Goal: Information Seeking & Learning: Learn about a topic

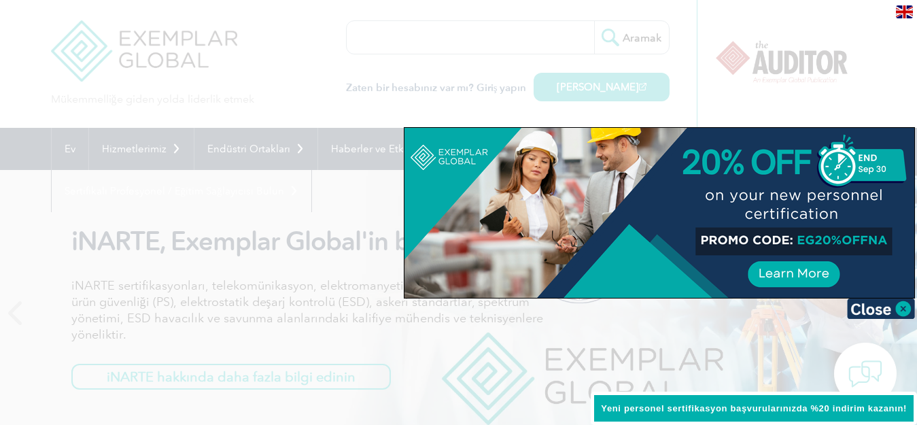
click at [510, 91] on div at bounding box center [458, 212] width 917 height 425
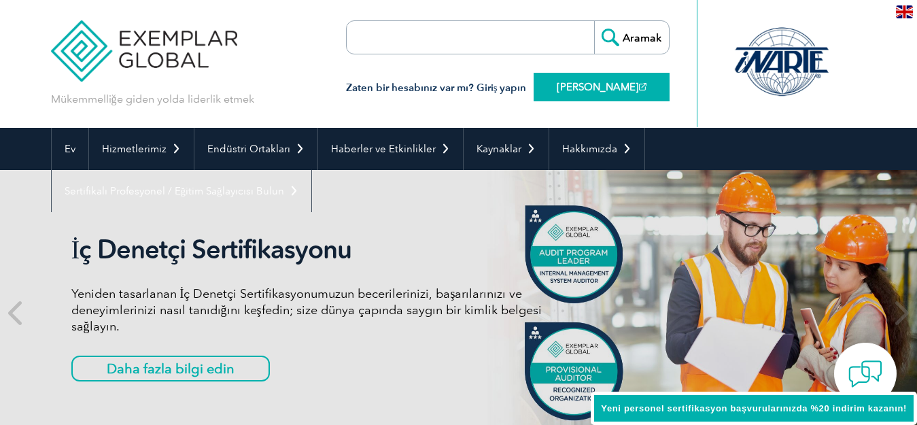
click at [580, 84] on font "[PERSON_NAME]" at bounding box center [598, 87] width 82 height 12
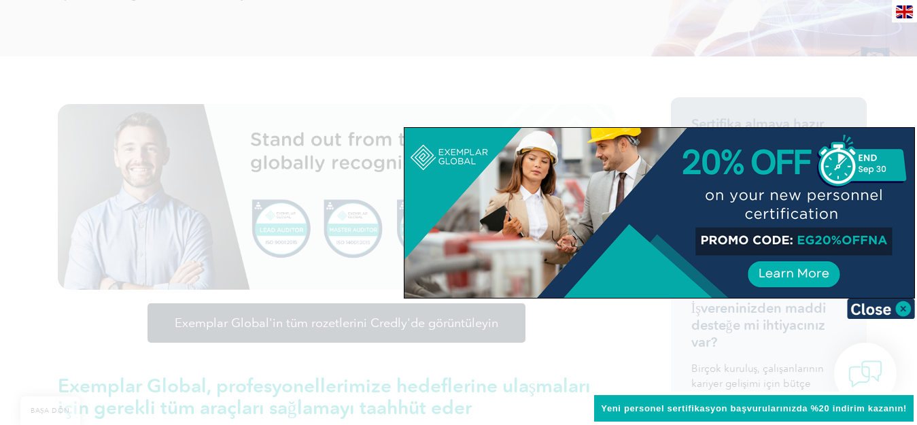
scroll to position [340, 0]
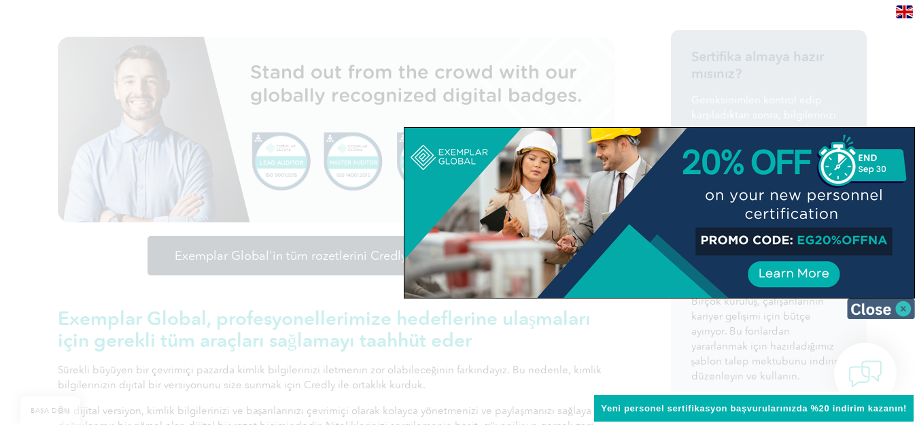
click at [902, 307] on img at bounding box center [881, 308] width 68 height 20
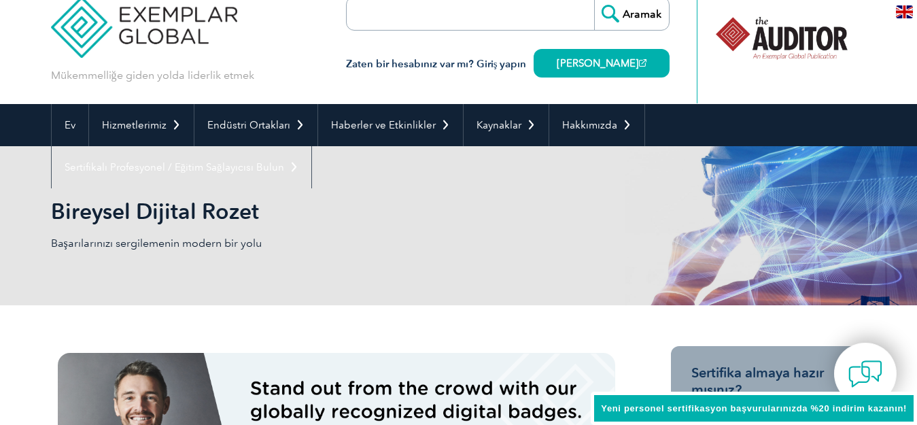
scroll to position [0, 0]
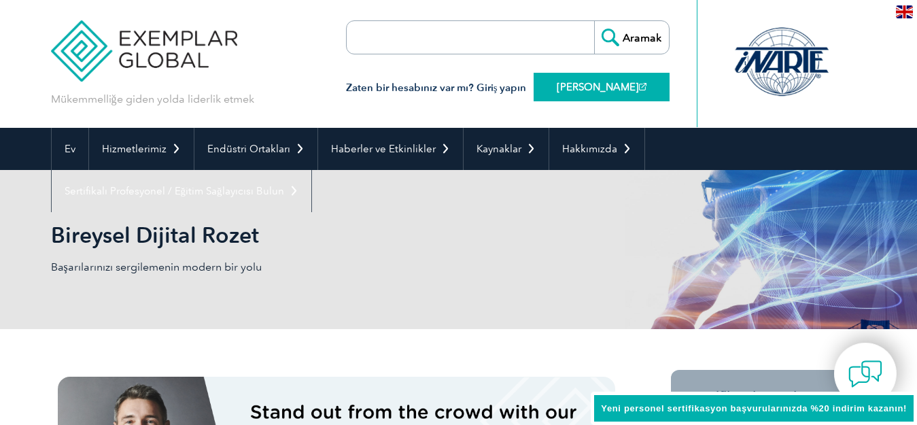
click at [593, 84] on font "[PERSON_NAME]" at bounding box center [598, 87] width 82 height 12
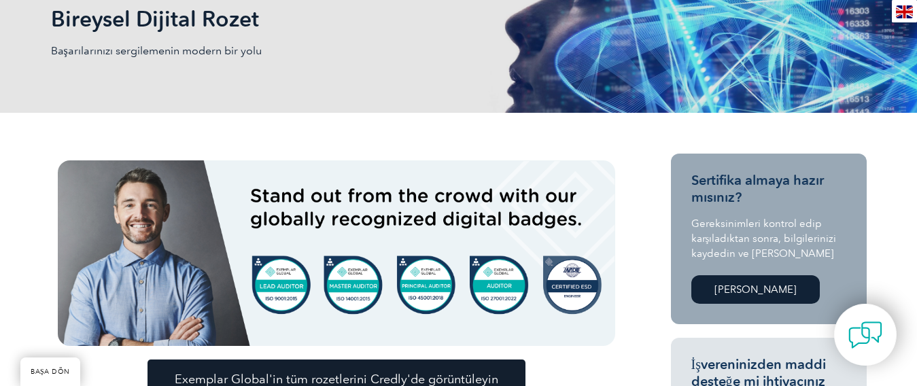
scroll to position [204, 0]
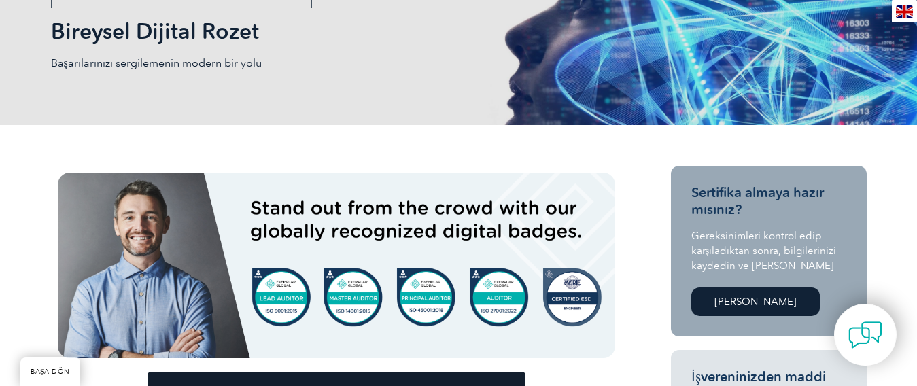
click at [796, 305] on link "[PERSON_NAME]" at bounding box center [755, 302] width 129 height 29
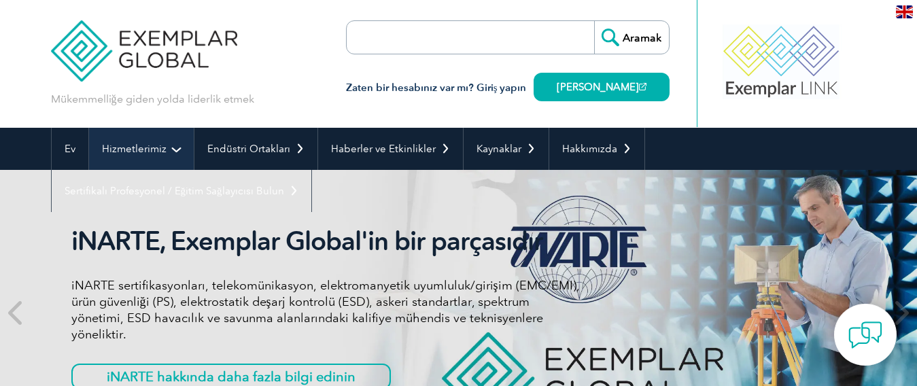
click at [137, 156] on link "Hizmetlerimiz" at bounding box center [141, 149] width 105 height 42
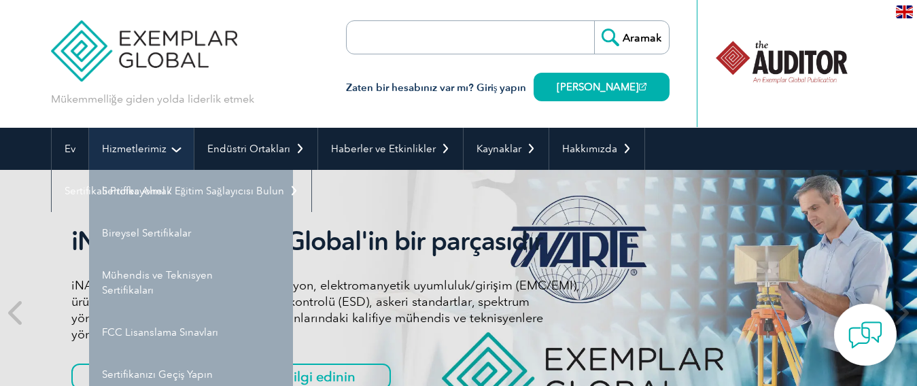
click at [179, 148] on link "Hizmetlerimiz" at bounding box center [141, 149] width 105 height 42
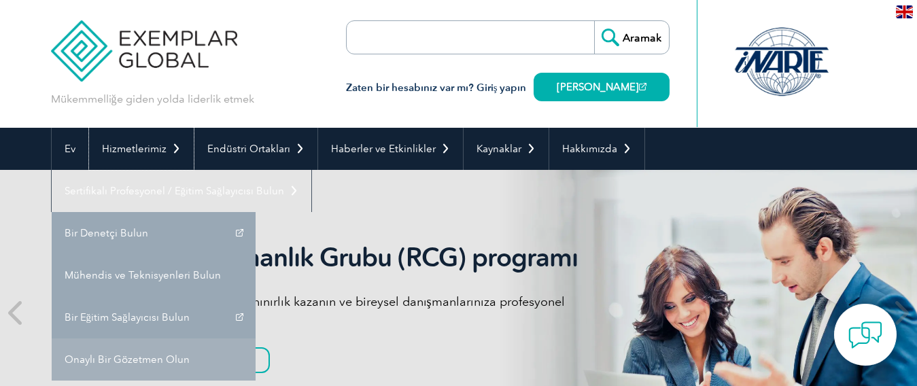
scroll to position [68, 0]
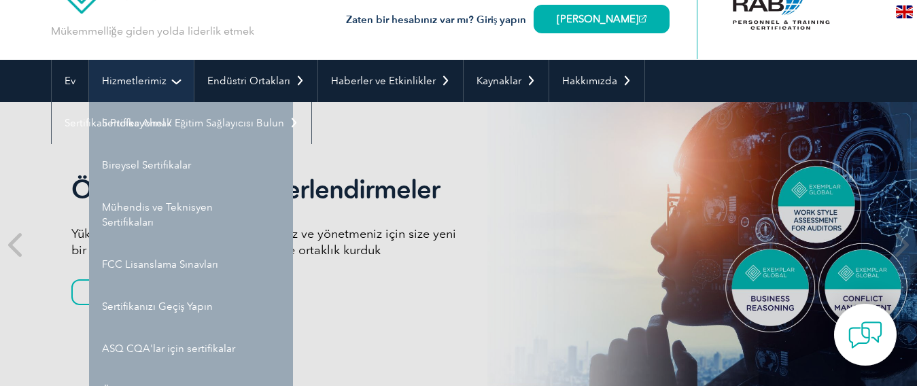
click at [173, 82] on link "Hizmetlerimiz" at bounding box center [141, 81] width 105 height 42
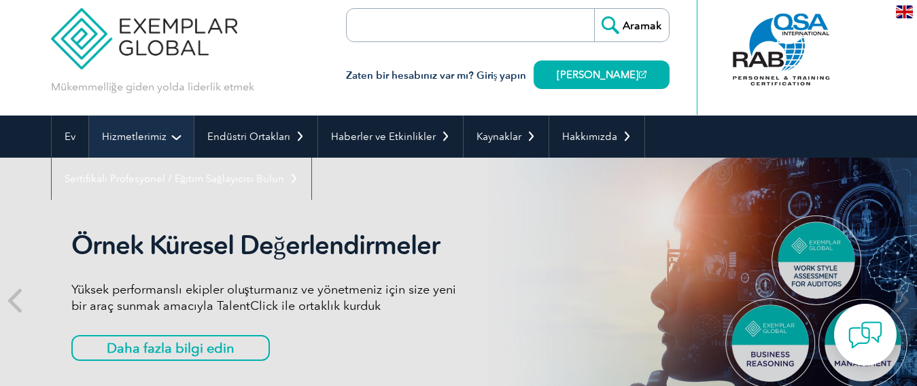
scroll to position [0, 0]
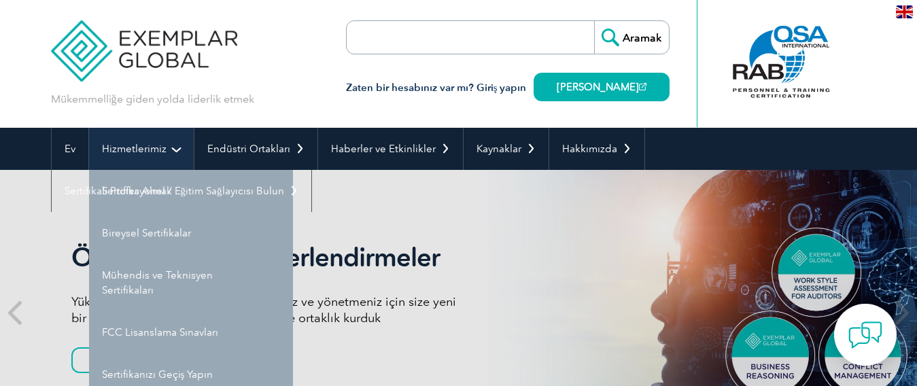
click at [179, 144] on link "Hizmetlerimiz" at bounding box center [141, 149] width 105 height 42
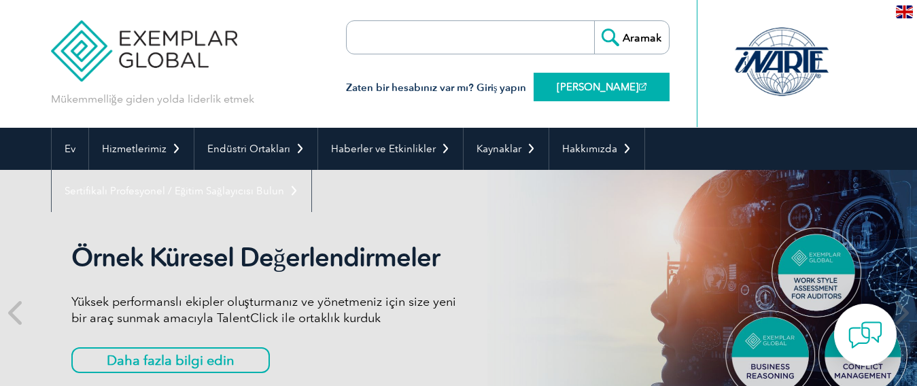
click at [597, 80] on link "[PERSON_NAME]" at bounding box center [602, 87] width 136 height 29
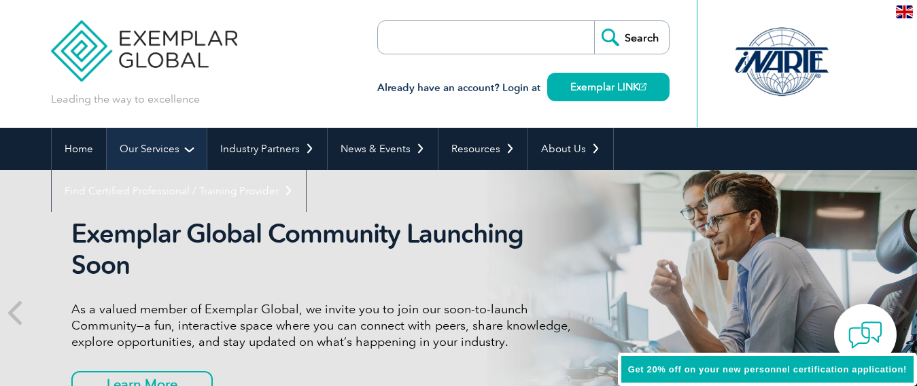
click at [184, 150] on link "Our Services" at bounding box center [157, 149] width 100 height 42
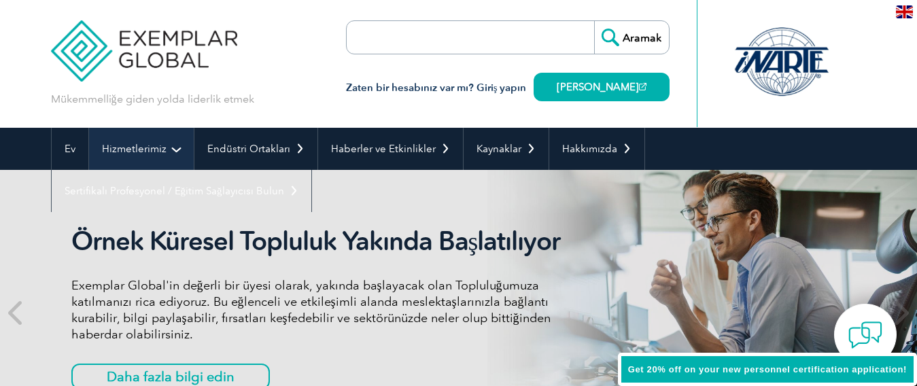
click at [184, 150] on link "Hizmetlerimiz" at bounding box center [141, 149] width 105 height 42
click at [177, 150] on link "Hizmetlerimiz" at bounding box center [141, 149] width 105 height 42
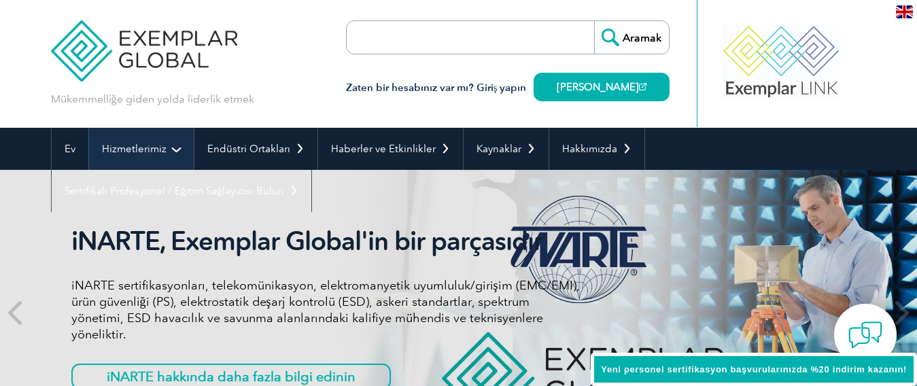
click at [177, 150] on link "Hizmetlerimiz" at bounding box center [141, 149] width 105 height 42
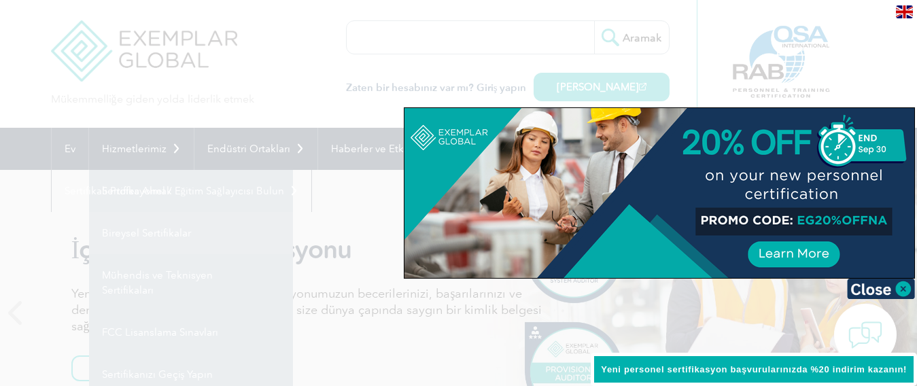
click at [215, 234] on div at bounding box center [458, 193] width 917 height 386
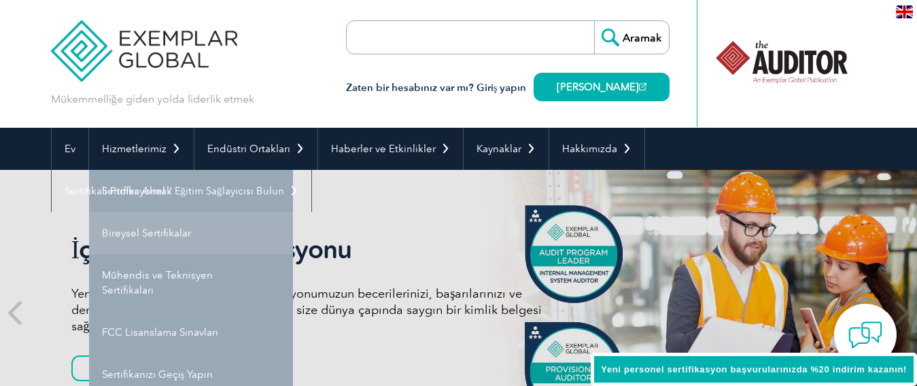
click at [166, 233] on font "Bireysel Sertifikalar" at bounding box center [146, 233] width 89 height 12
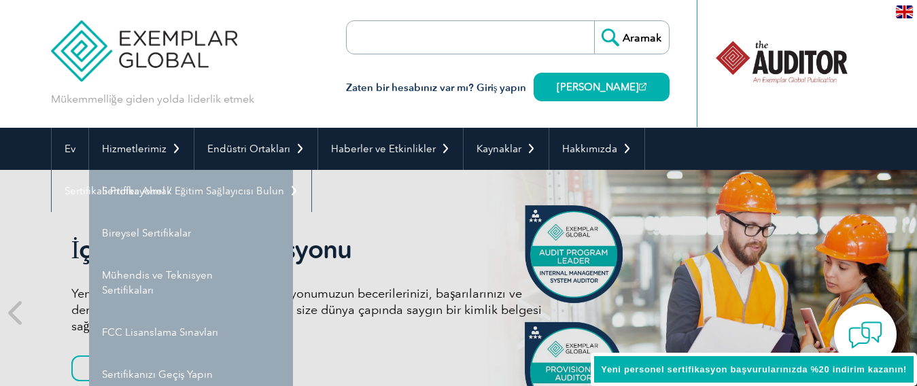
click at [168, 230] on div "İç Denetçi Sertifikasyonu Yeniden tasarlanan İç Denetçi Sertifikasyonumuzun bec…" at bounding box center [459, 313] width 816 height 286
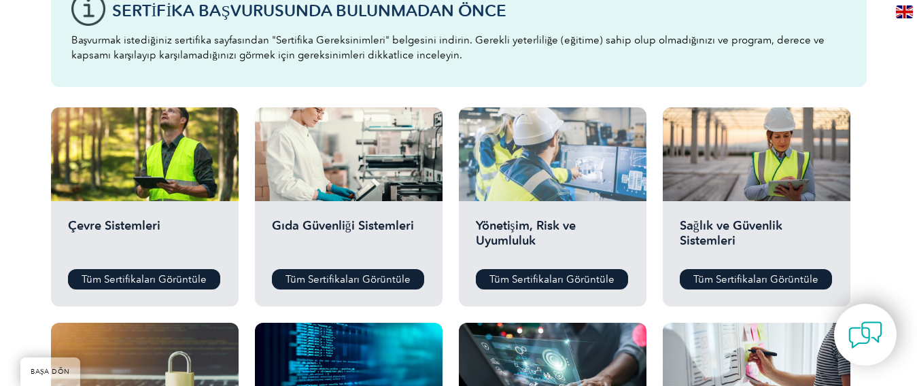
scroll to position [476, 0]
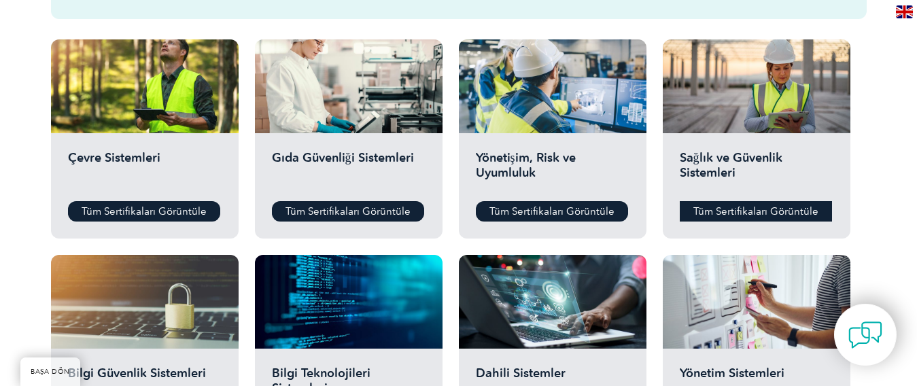
click at [750, 212] on font "Tüm Sertifikaları Görüntüle" at bounding box center [756, 211] width 125 height 12
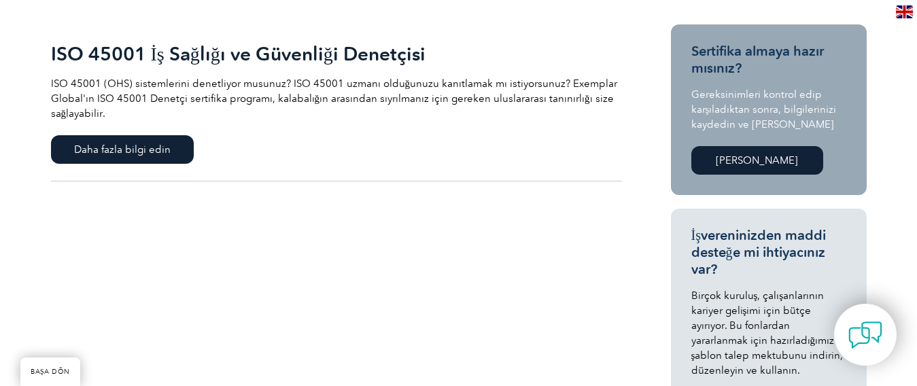
scroll to position [340, 0]
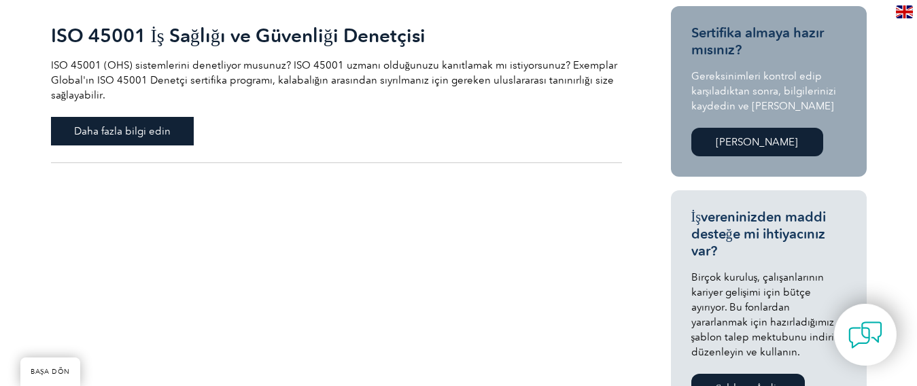
click at [144, 132] on font "Daha fazla bilgi edin" at bounding box center [122, 131] width 97 height 12
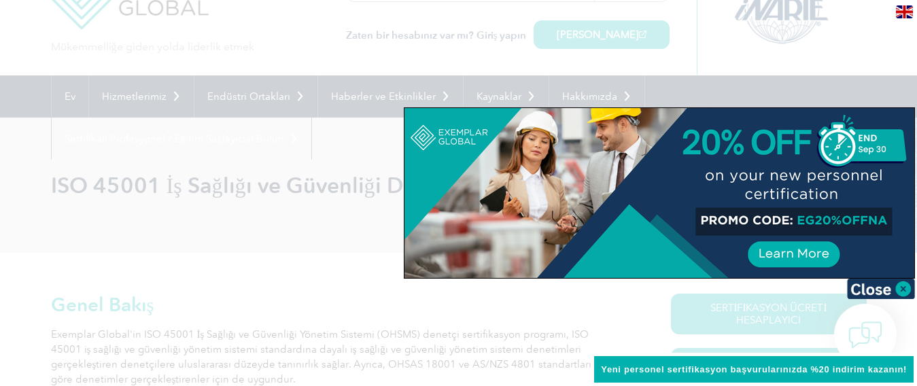
scroll to position [68, 0]
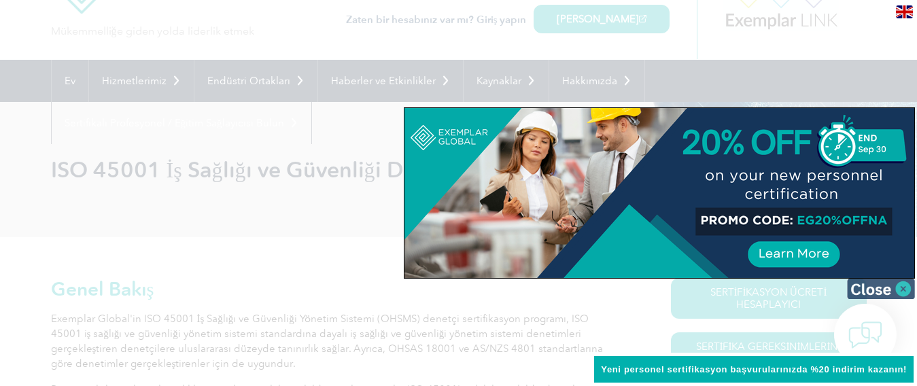
click at [865, 286] on img at bounding box center [881, 289] width 68 height 20
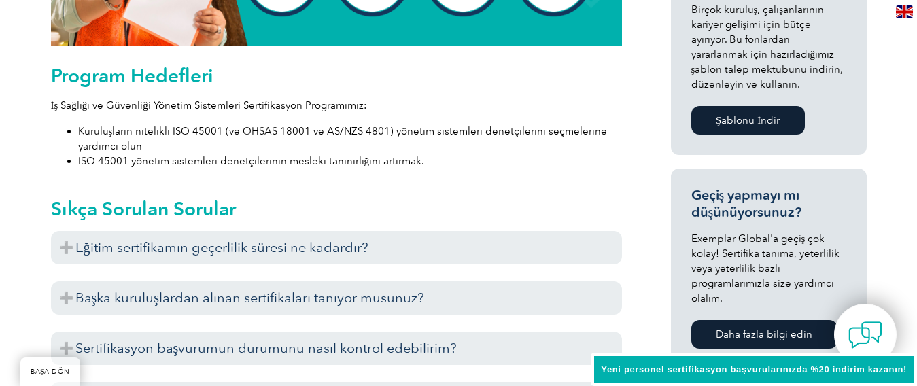
scroll to position [748, 0]
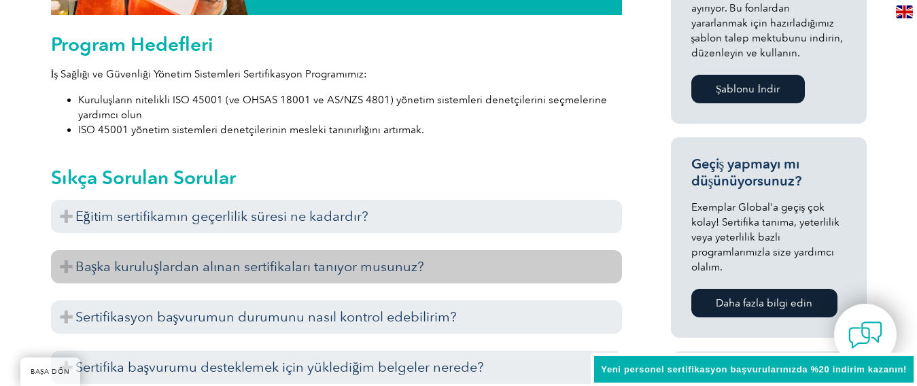
click at [224, 264] on font "Başka kuruluşlardan alınan sertifikaları tanıyor musunuz?" at bounding box center [249, 266] width 349 height 16
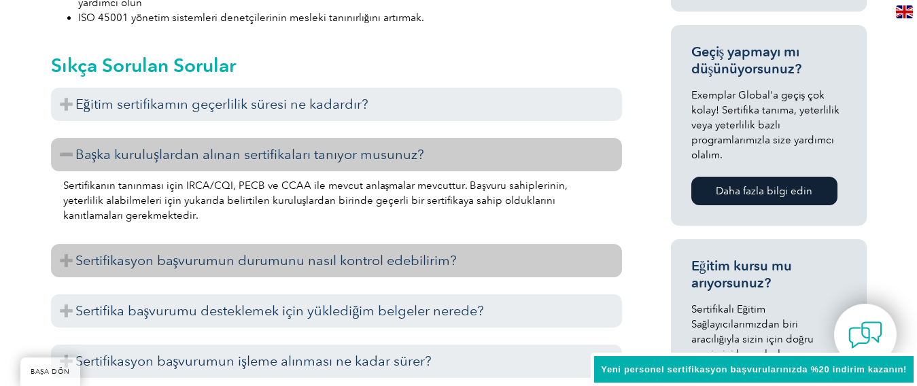
scroll to position [884, 0]
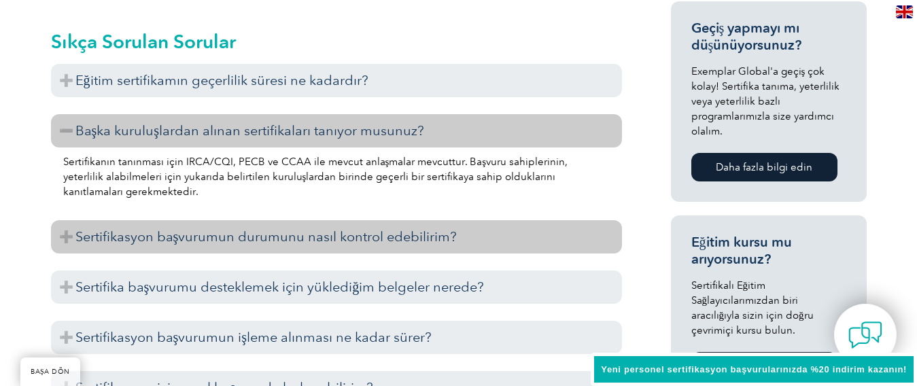
click at [303, 238] on font "Sertifikasyon başvurumun durumunu nasıl kontrol edebilirim?" at bounding box center [266, 236] width 382 height 16
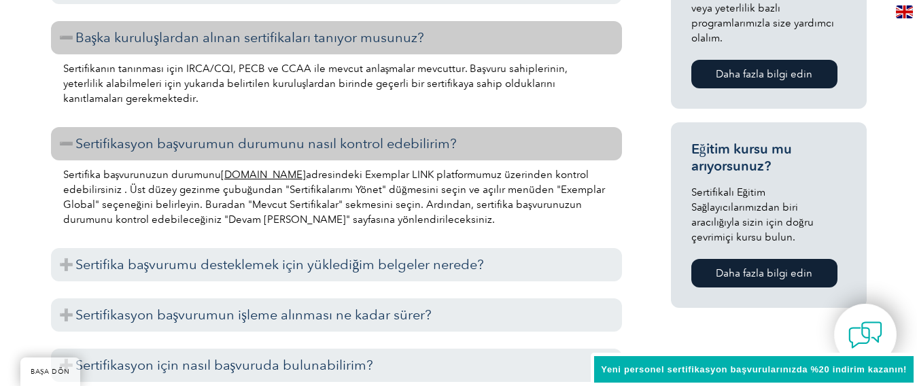
scroll to position [1020, 0]
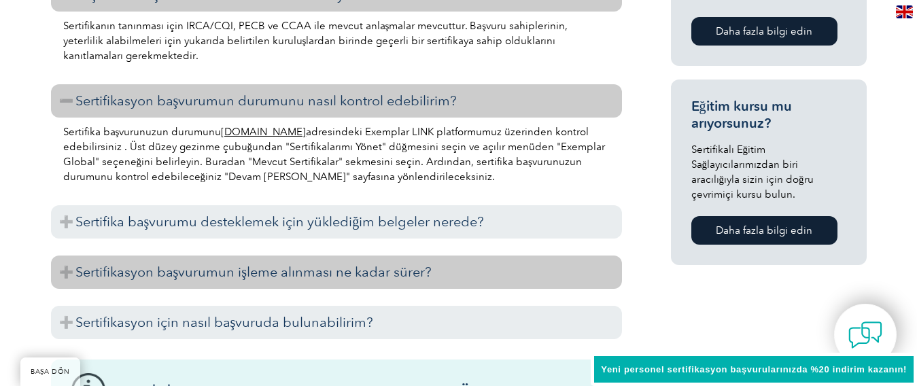
click at [355, 277] on font "Sertifikasyon başvurumun işleme alınması ne kadar sürer?" at bounding box center [253, 272] width 357 height 16
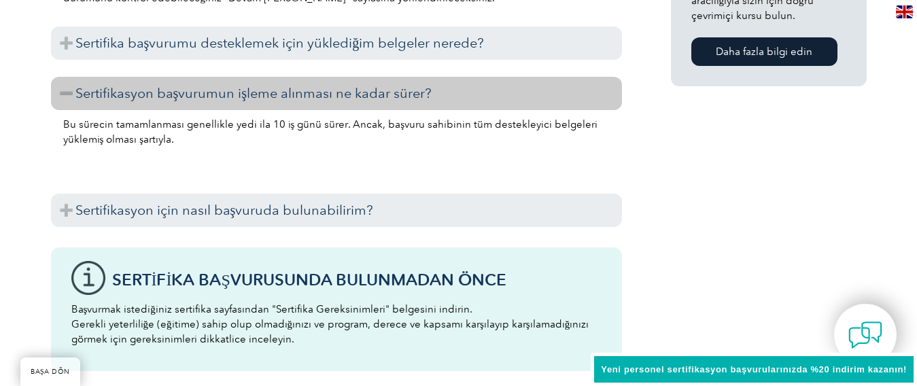
scroll to position [1224, 0]
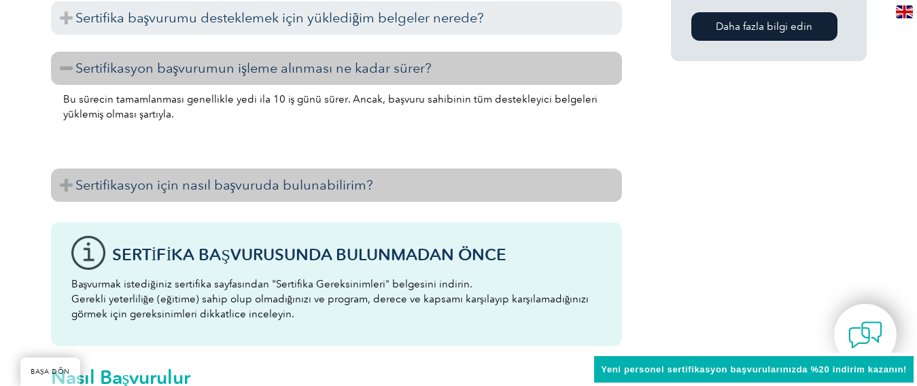
click at [324, 188] on font "Sertifikasyon için nasıl başvuruda bulunabilirim?" at bounding box center [224, 185] width 298 height 16
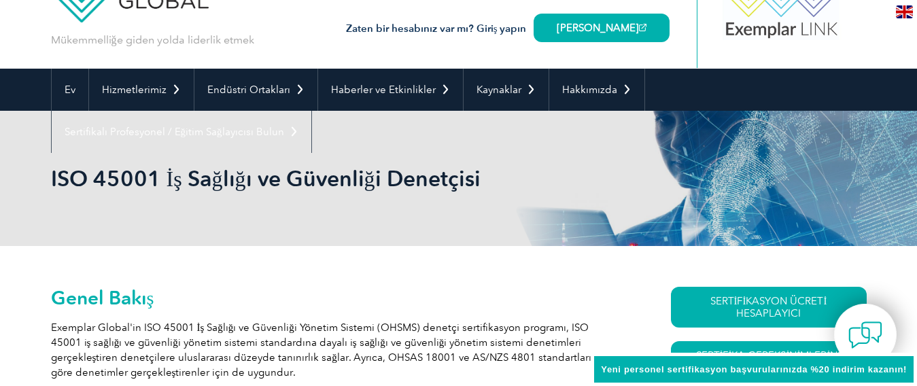
scroll to position [0, 0]
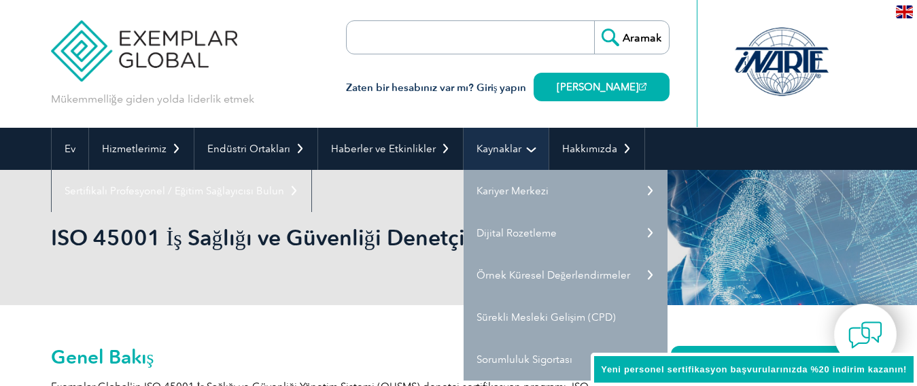
click at [522, 148] on link "Kaynaklar" at bounding box center [506, 149] width 85 height 42
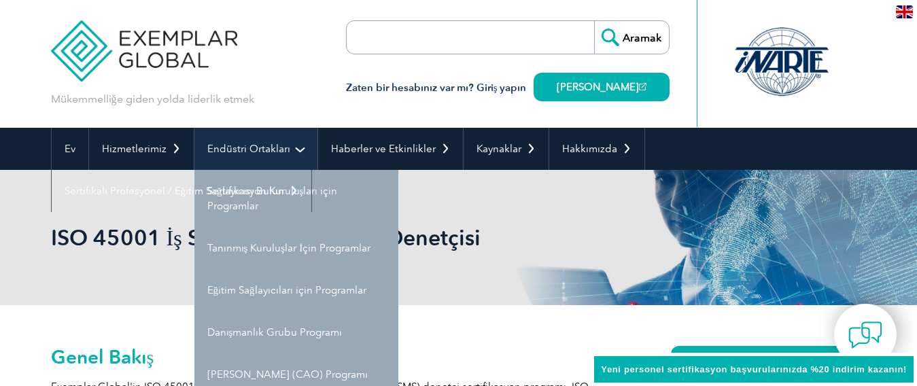
click at [288, 148] on link "Endüstri Ortakları" at bounding box center [255, 149] width 123 height 42
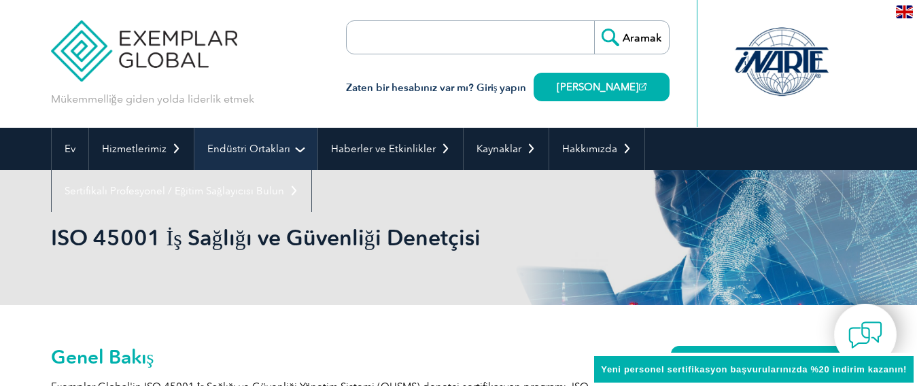
click at [298, 150] on link "Endüstri Ortakları" at bounding box center [255, 149] width 123 height 42
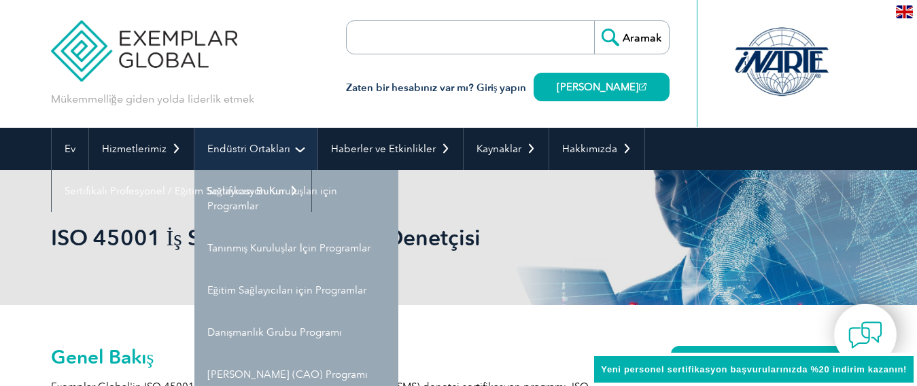
click at [298, 151] on link "Endüstri Ortakları" at bounding box center [255, 149] width 123 height 42
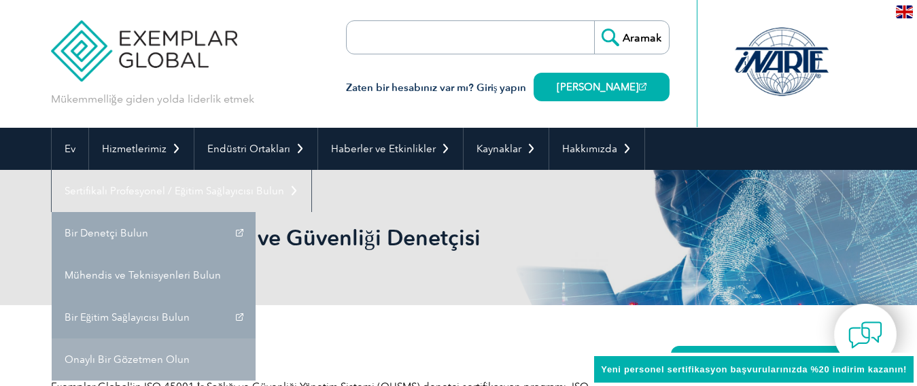
click at [174, 358] on font "Onaylı Bir Gözetmen Olun" at bounding box center [127, 360] width 125 height 12
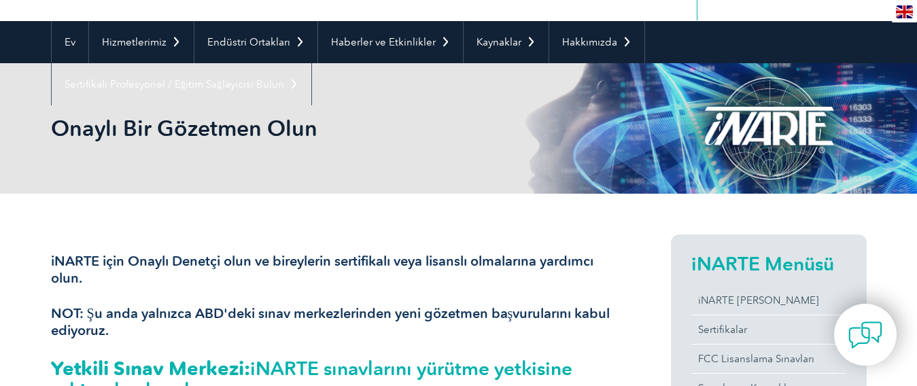
scroll to position [68, 0]
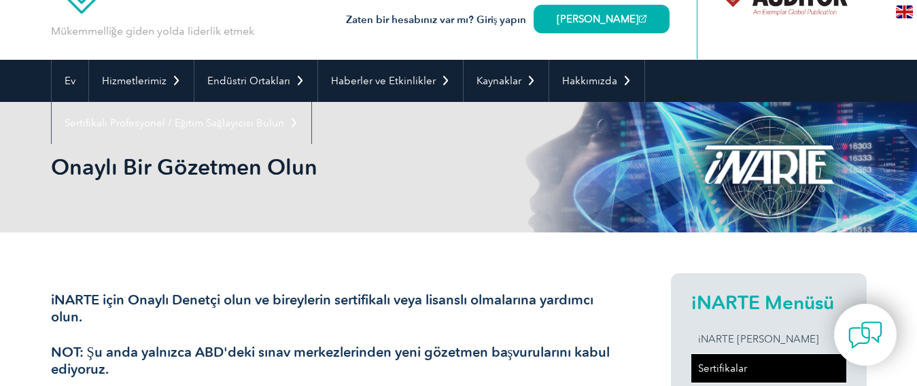
click at [728, 367] on font "Sertifikalar" at bounding box center [722, 368] width 49 height 12
